Goal: Navigation & Orientation: Find specific page/section

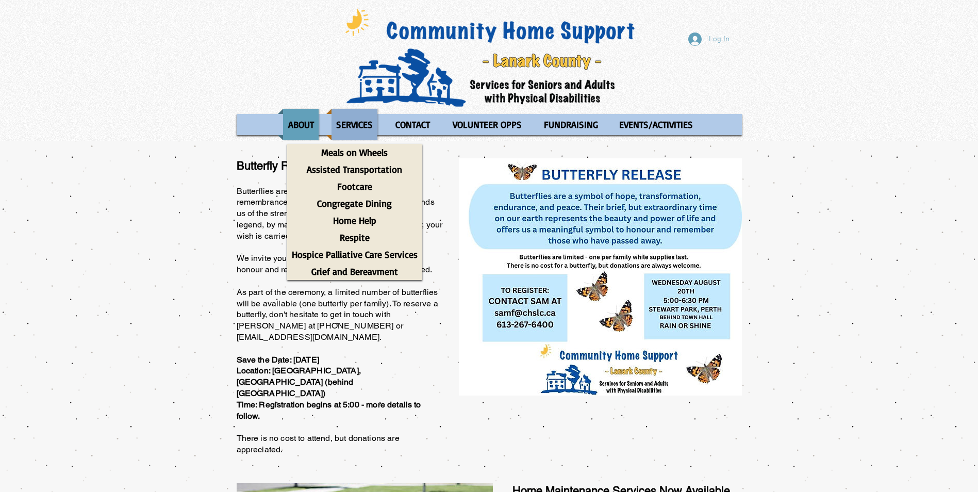
click at [363, 125] on p "SERVICES" at bounding box center [355, 124] width 46 height 31
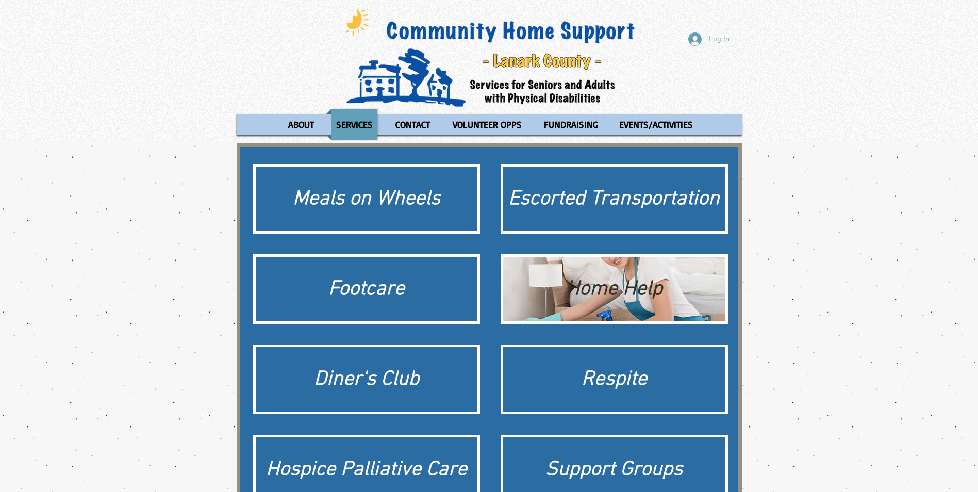
click at [639, 290] on div "Home Help" at bounding box center [614, 289] width 212 height 29
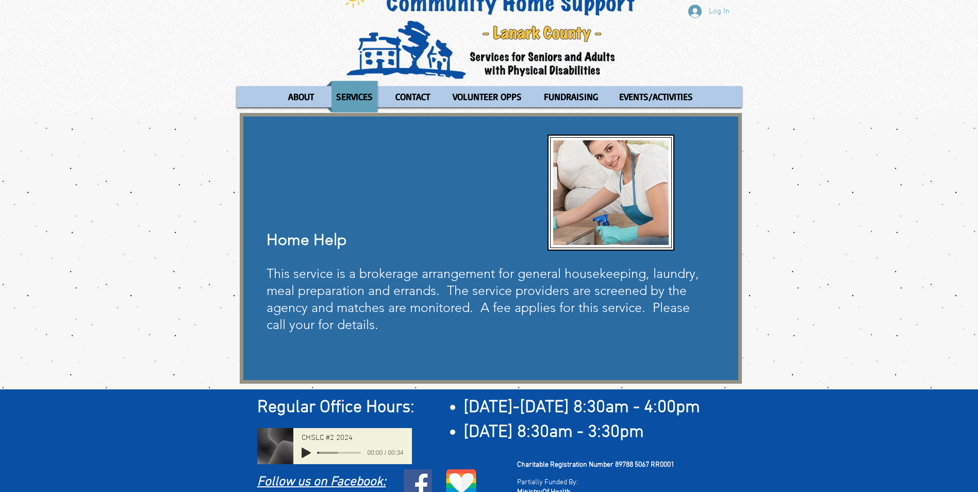
scroll to position [42, 0]
